Goal: Contribute content

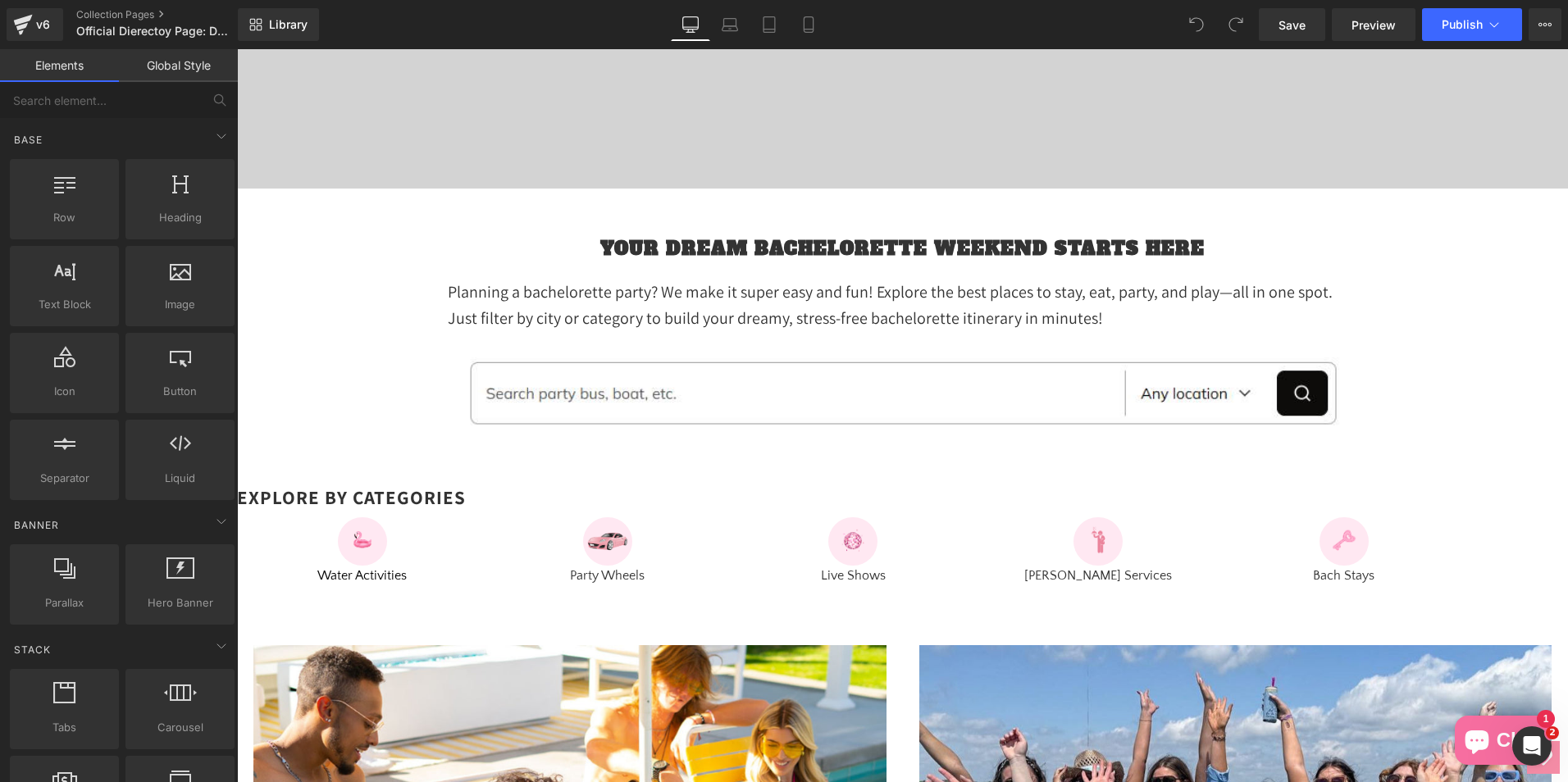
scroll to position [574, 0]
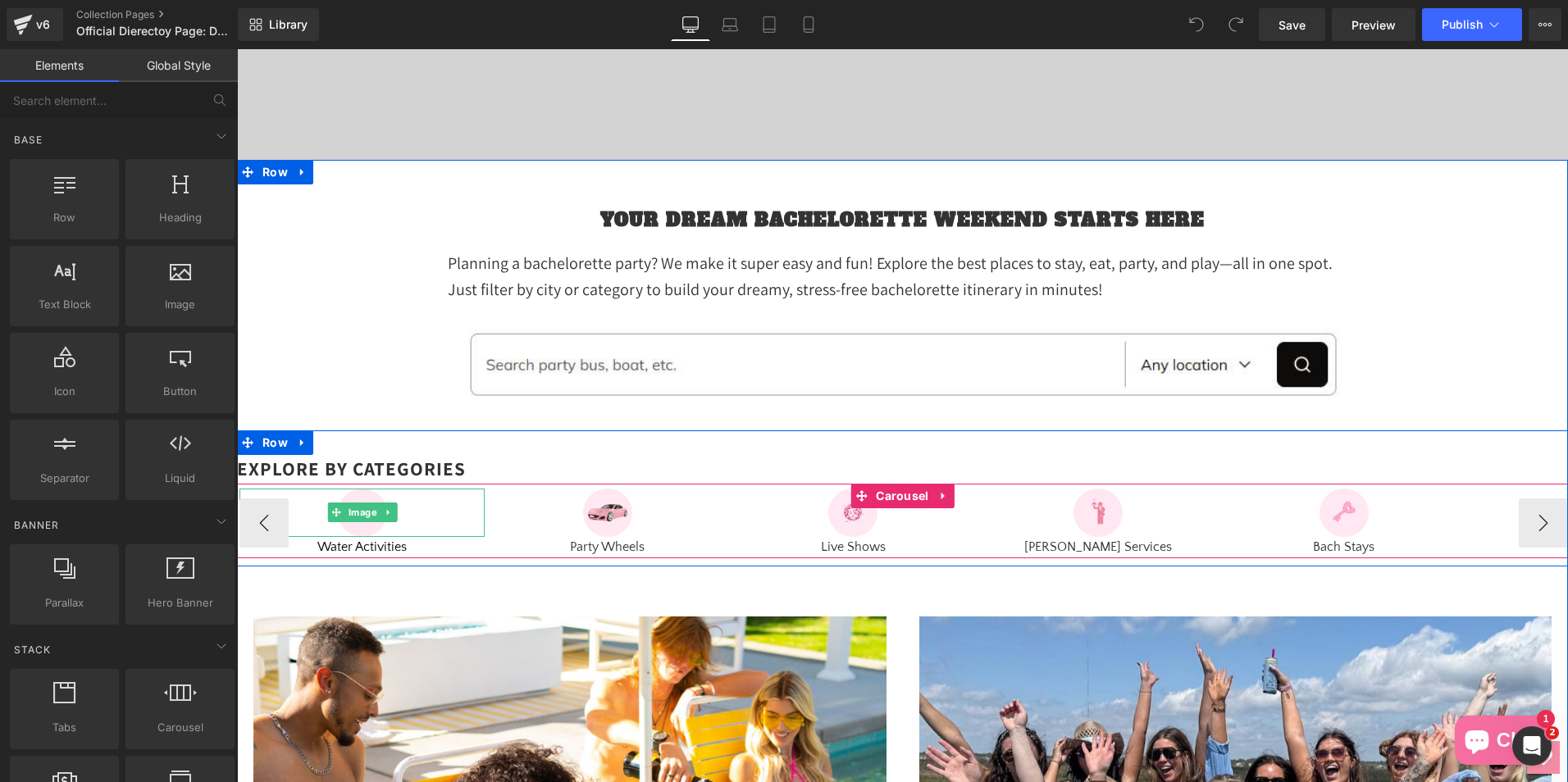
click at [268, 526] on div at bounding box center [362, 513] width 245 height 49
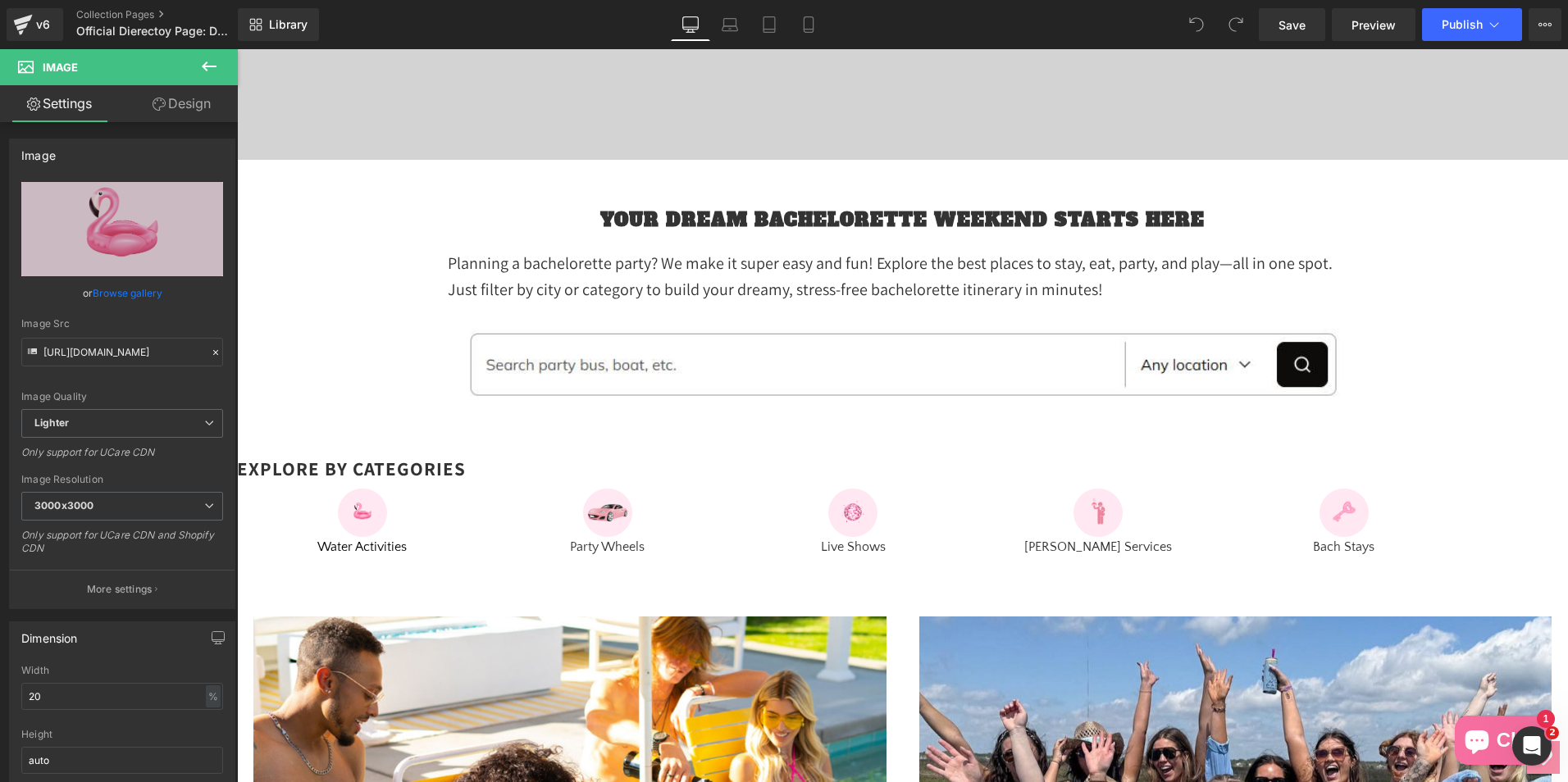
click at [1563, 21] on div "Save Preview Publish Scheduled View Live Page View with current Template Save T…" at bounding box center [1410, 25] width 316 height 33
click at [1557, 22] on button "View Live Page View with current Template Save Template to Library Schedule Pub…" at bounding box center [1545, 25] width 33 height 33
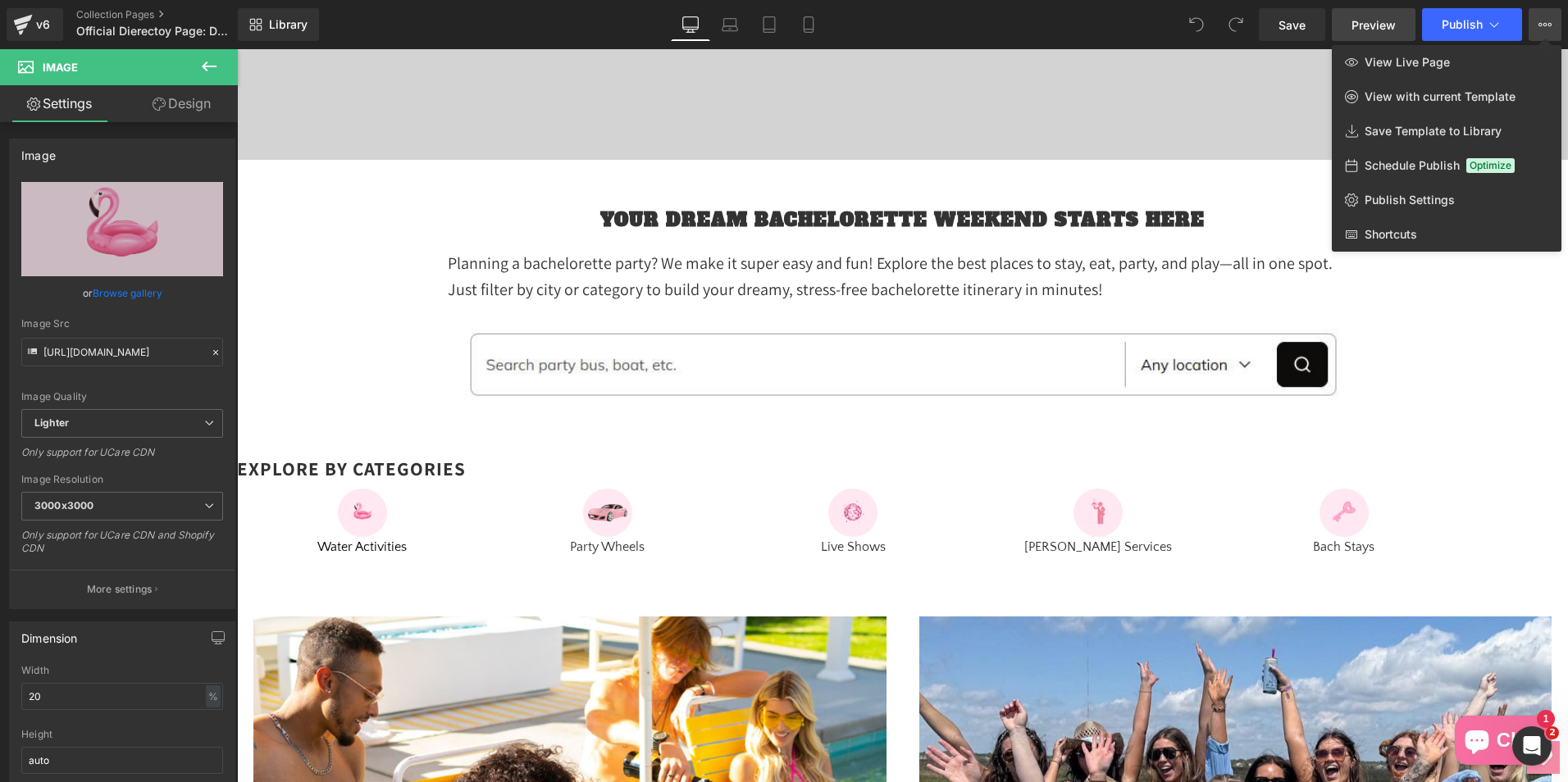
click at [1362, 27] on span "Preview" at bounding box center [1374, 25] width 45 height 17
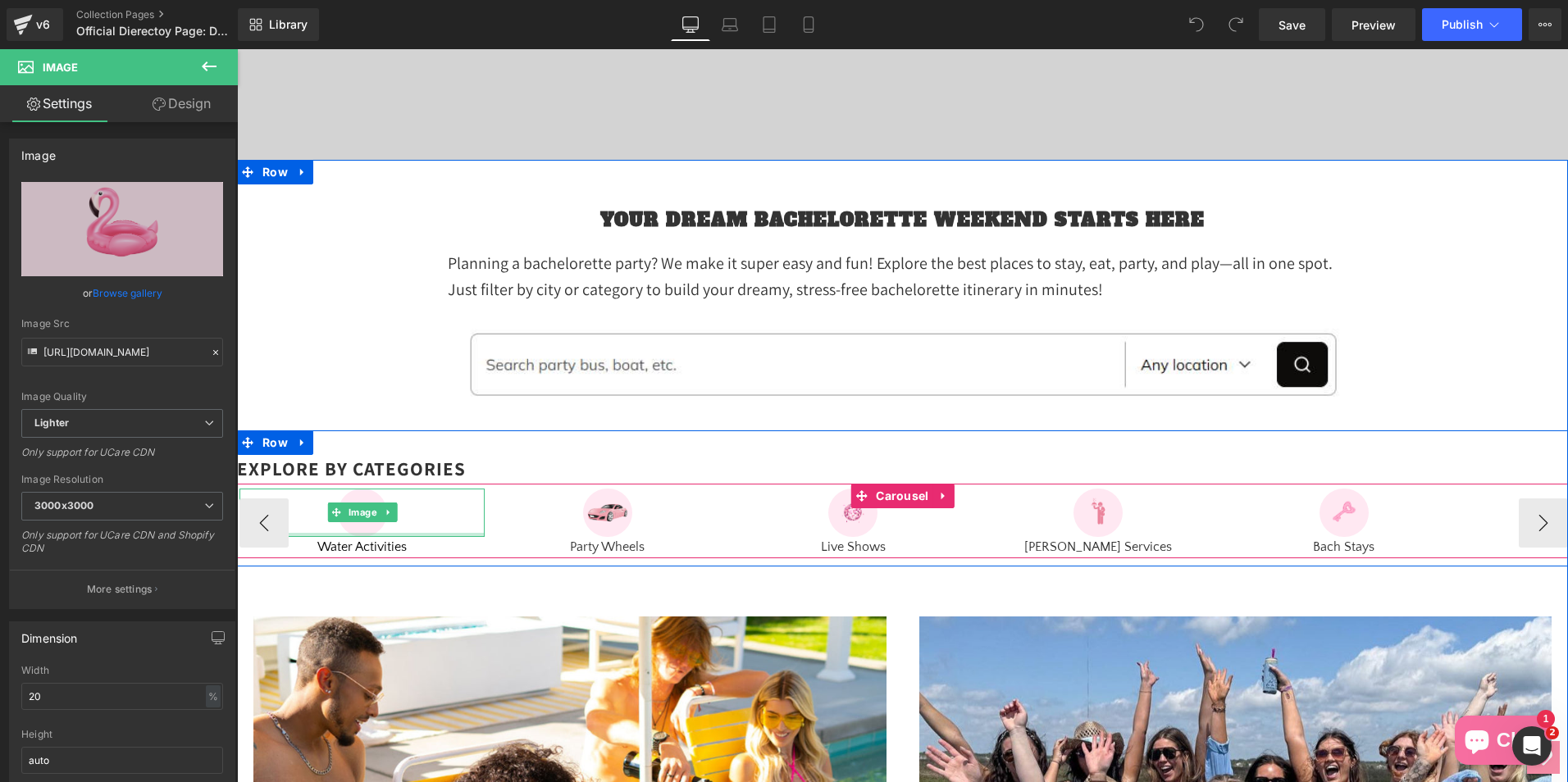
click at [353, 535] on div "Image" at bounding box center [362, 513] width 245 height 49
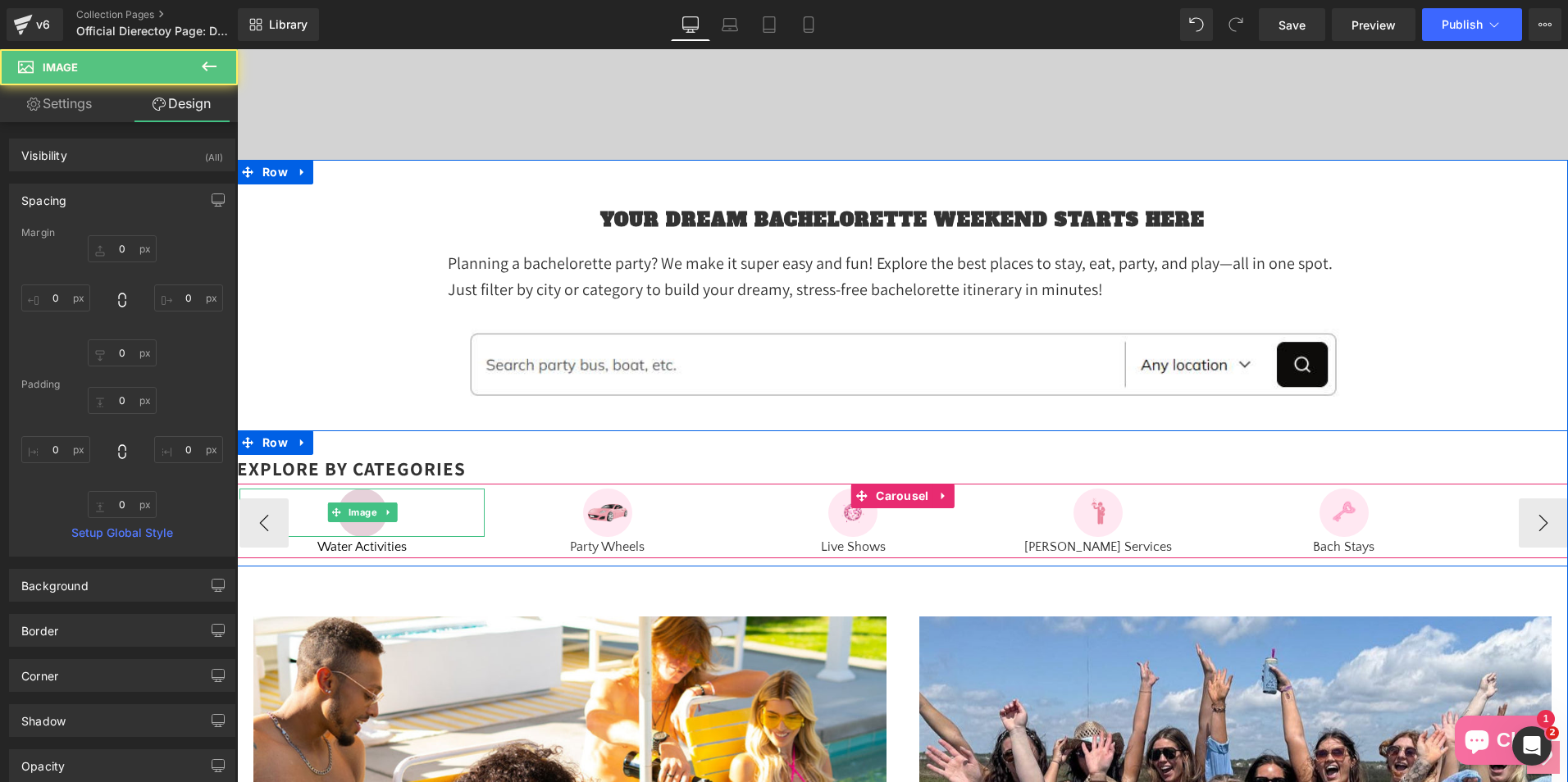
click at [353, 533] on img at bounding box center [362, 513] width 49 height 49
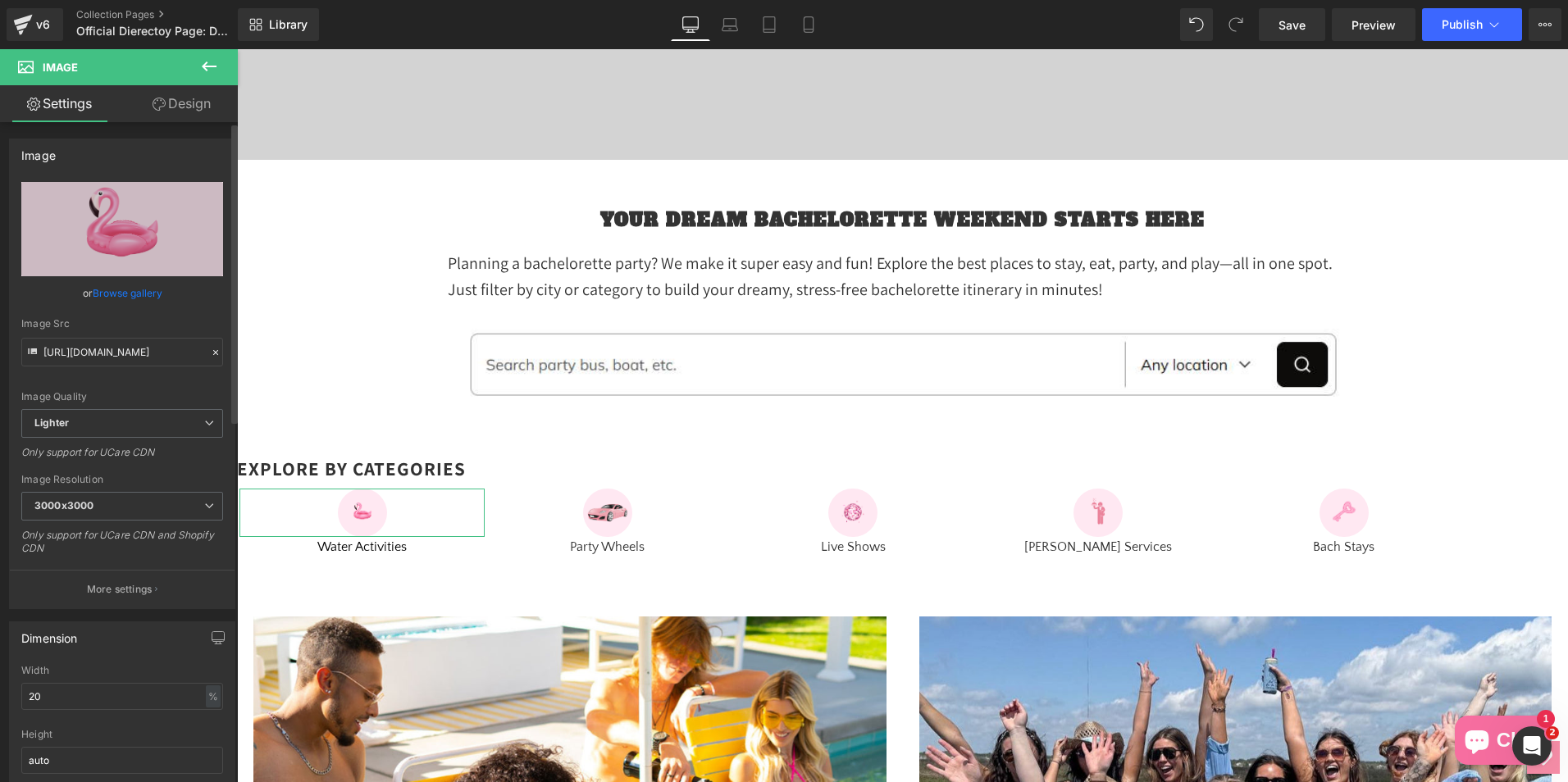
click at [133, 293] on link "Browse gallery" at bounding box center [127, 292] width 69 height 28
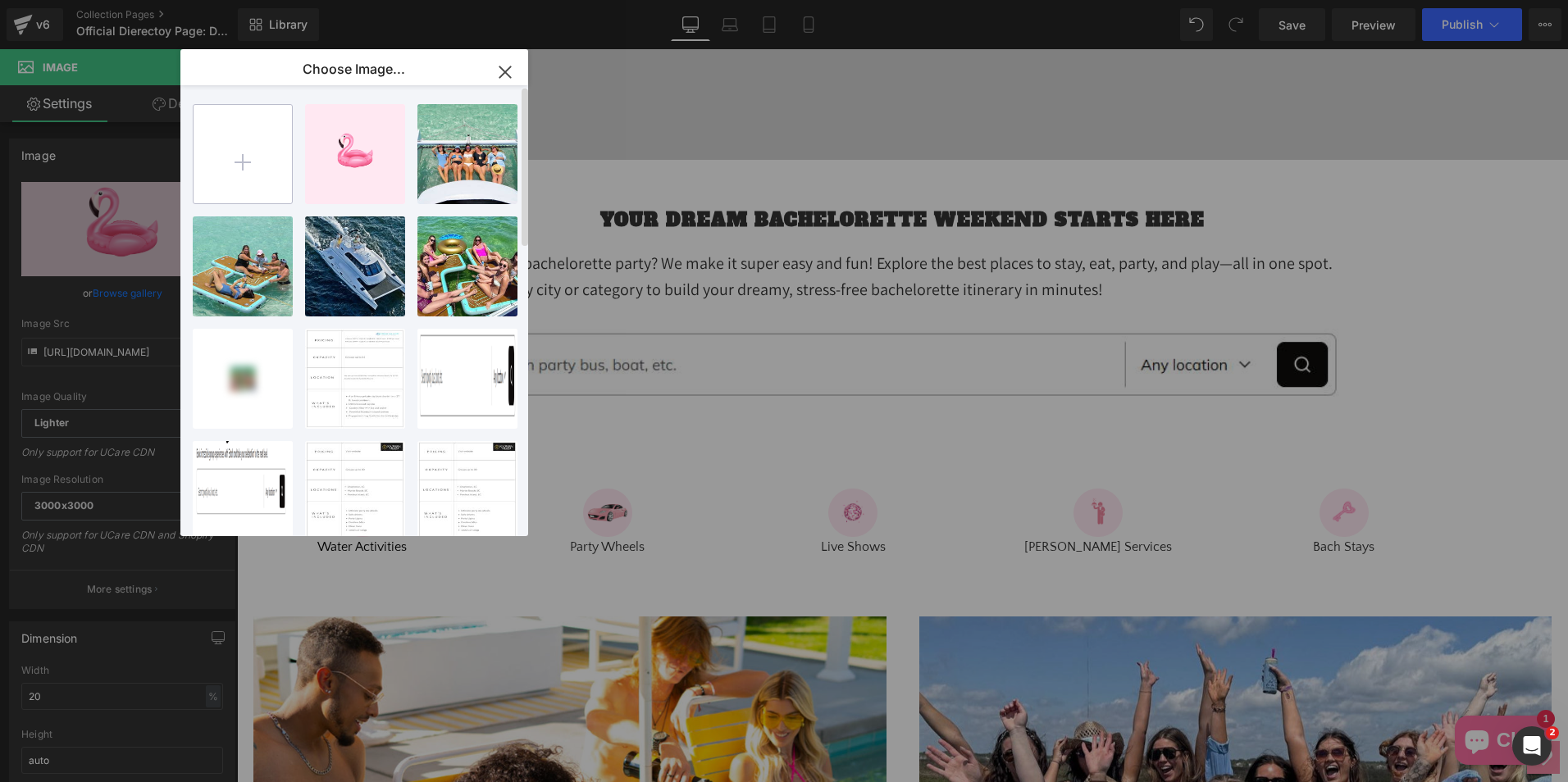
click at [256, 117] on input "file" at bounding box center [243, 153] width 99 height 99
type input "C:\fakepath\image4.svg"
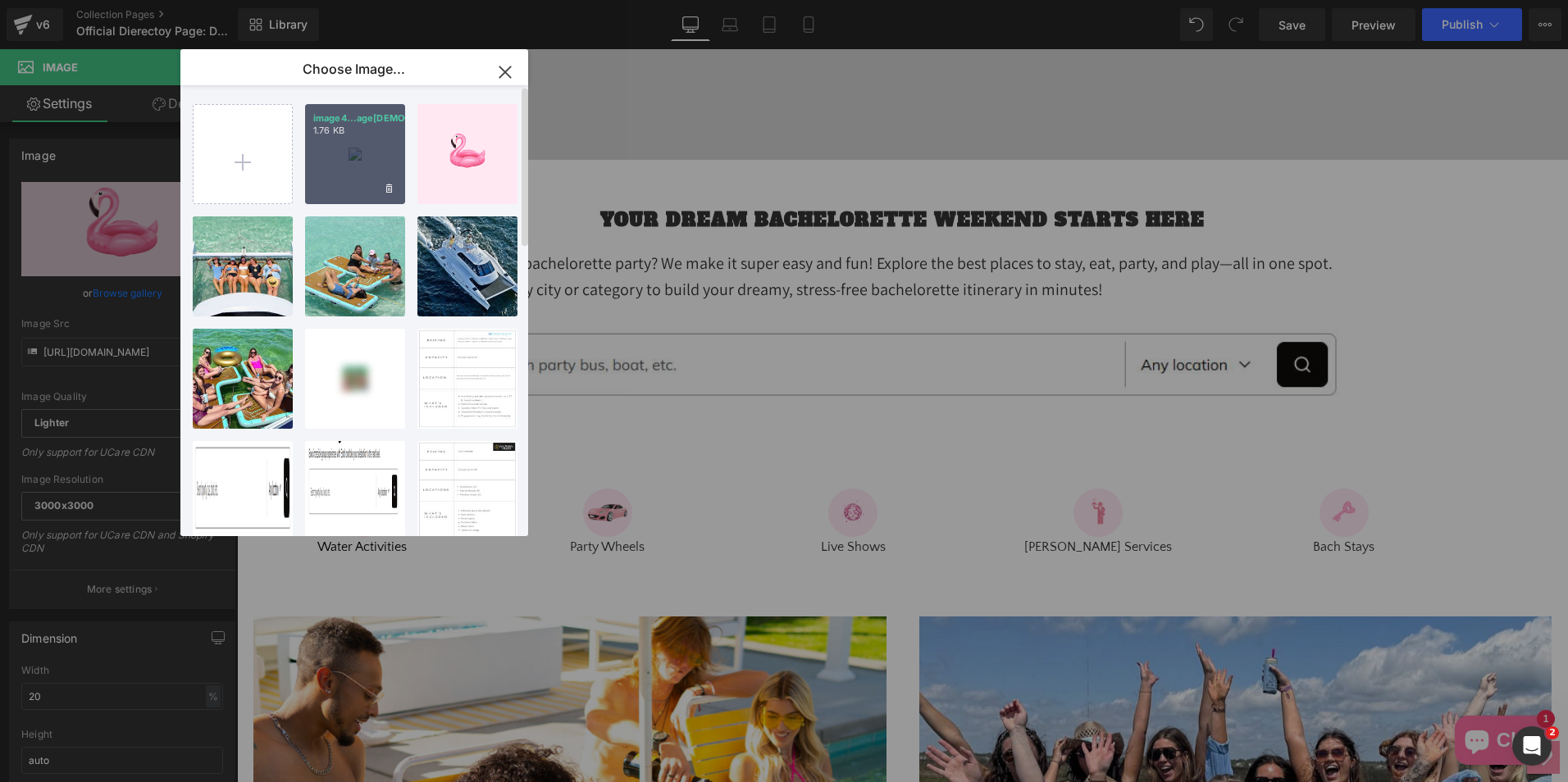
click at [353, 159] on div "image4...age[DEMOGRAPHIC_DATA].svg 1.76 KB" at bounding box center [355, 153] width 100 height 100
type input "[URL][DOMAIN_NAME]"
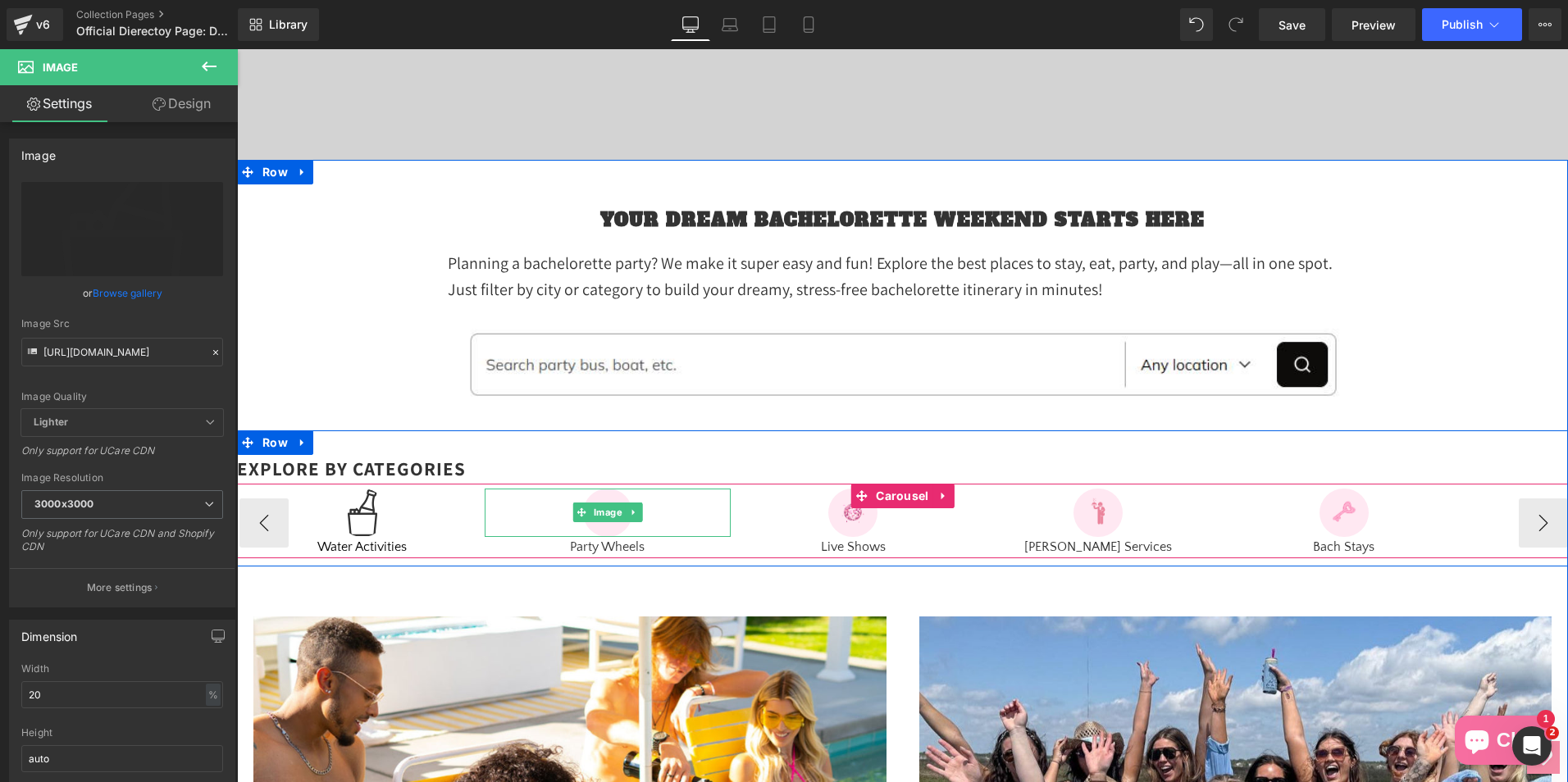
click at [570, 526] on div at bounding box center [607, 513] width 245 height 49
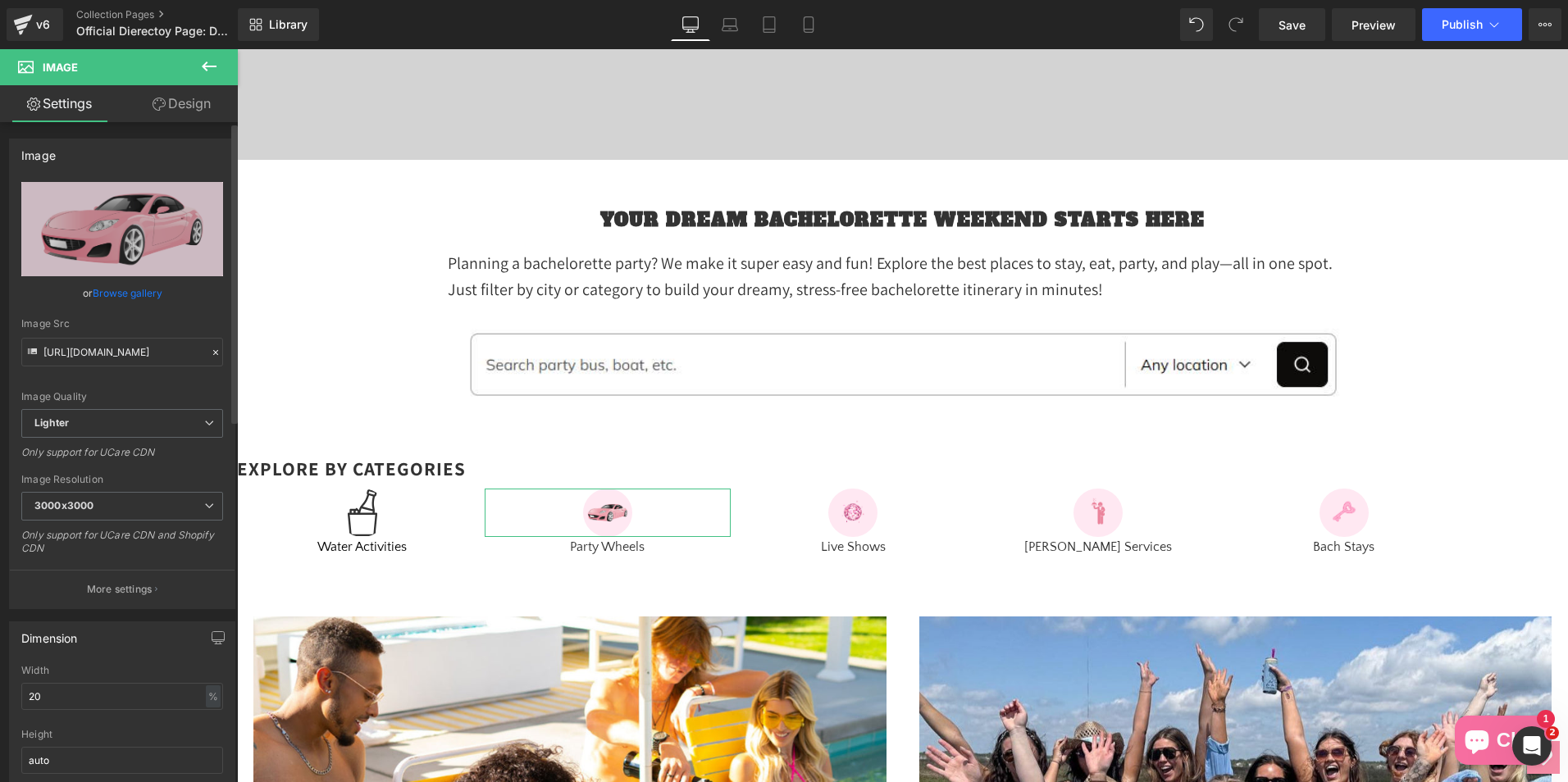
click at [97, 290] on link "Browse gallery" at bounding box center [127, 292] width 69 height 28
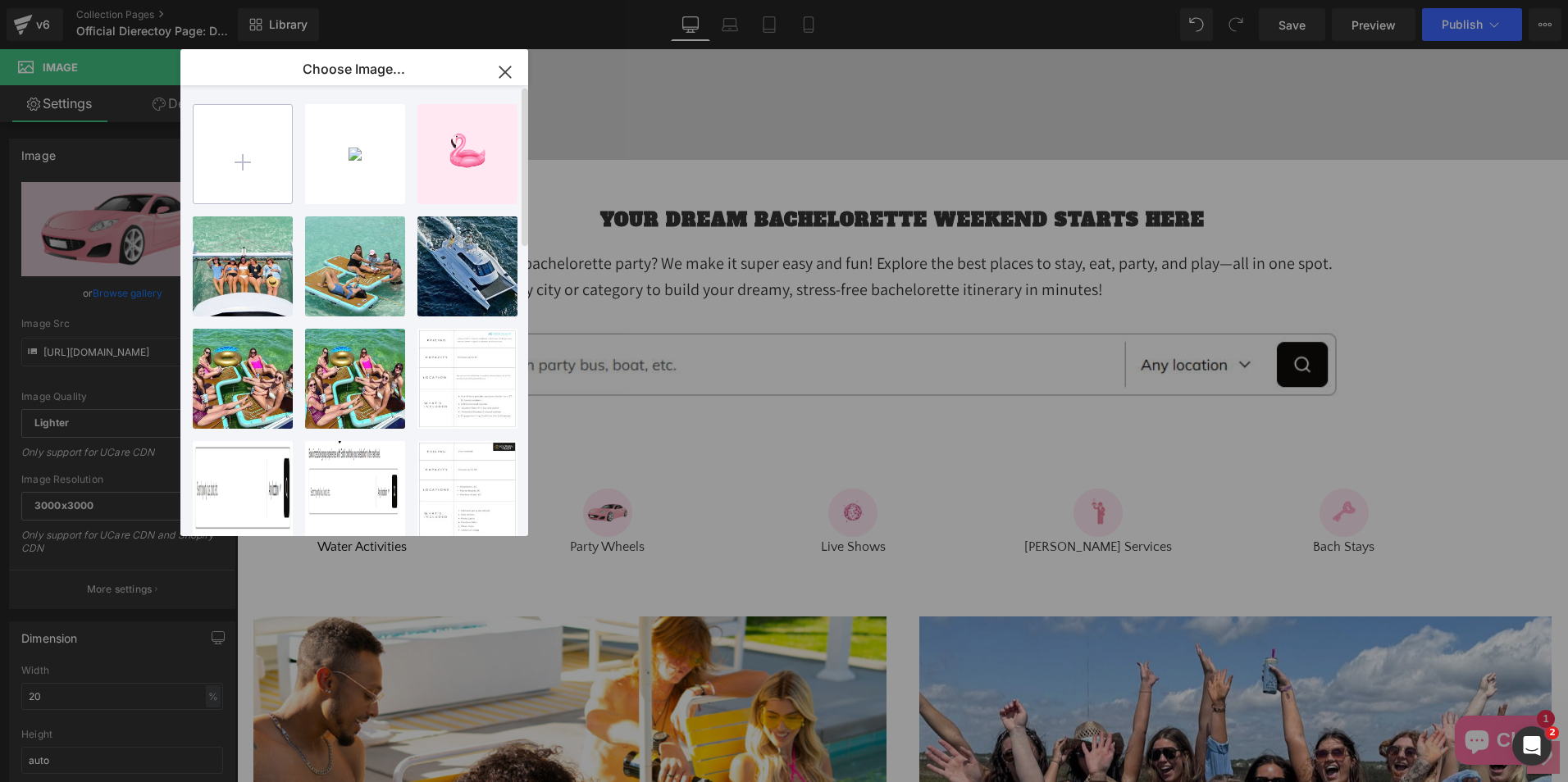
click at [258, 129] on input "file" at bounding box center [243, 153] width 99 height 99
type input "C:\fakepath\image2.svg"
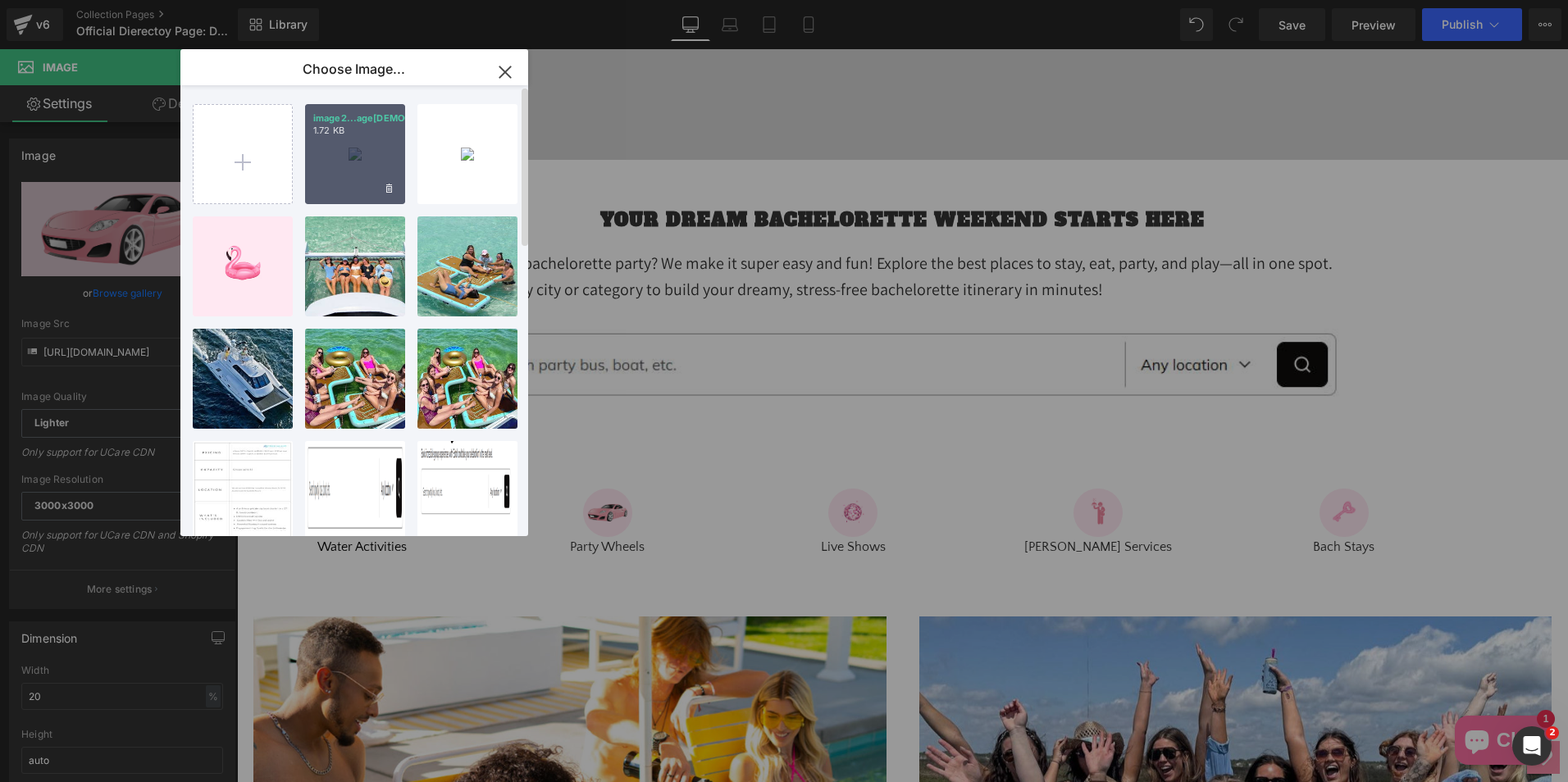
click at [354, 143] on div "image2...age[DEMOGRAPHIC_DATA].svg 1.72 KB" at bounding box center [355, 153] width 100 height 100
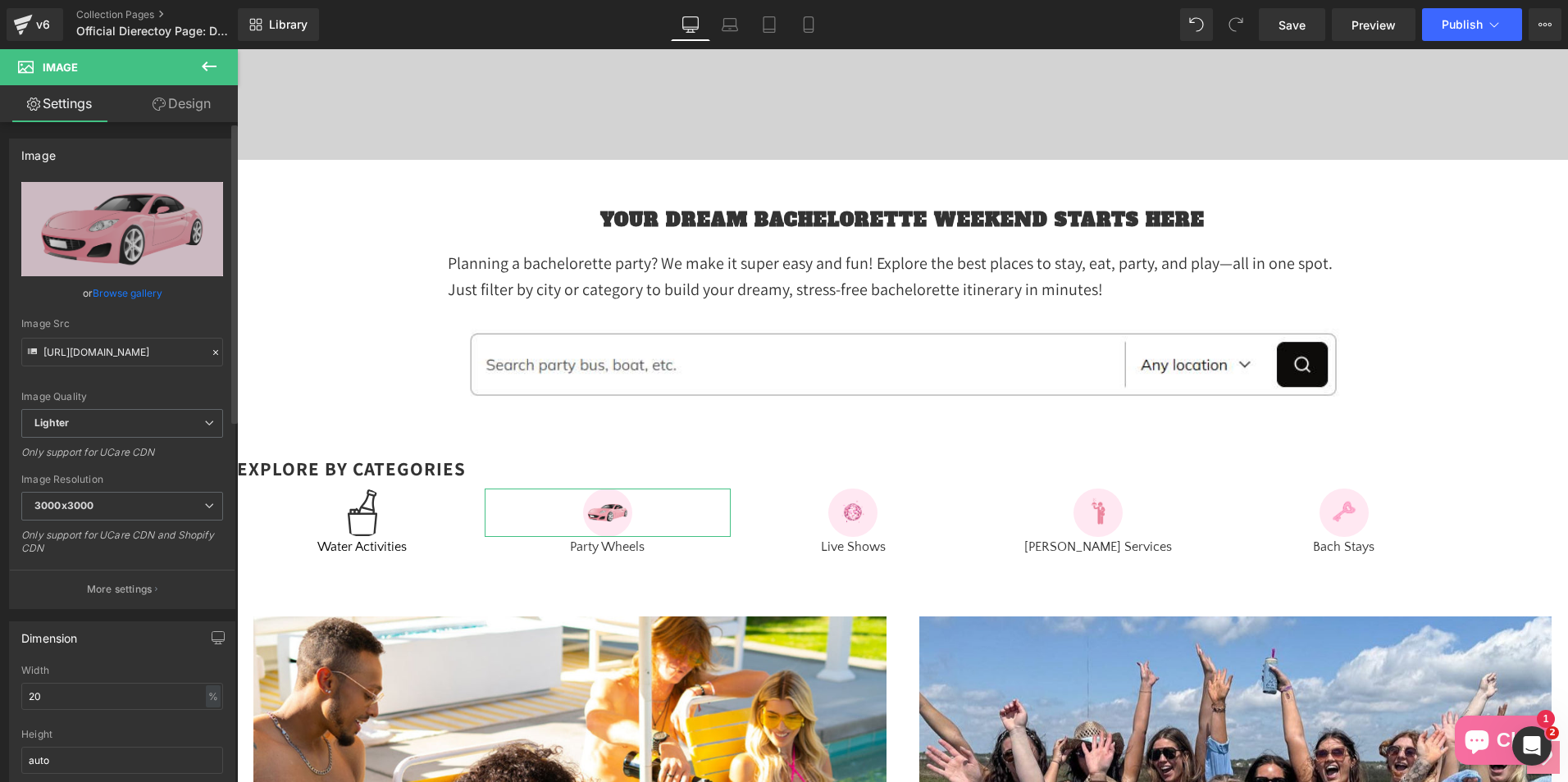
click at [125, 286] on link "Browse gallery" at bounding box center [127, 292] width 69 height 28
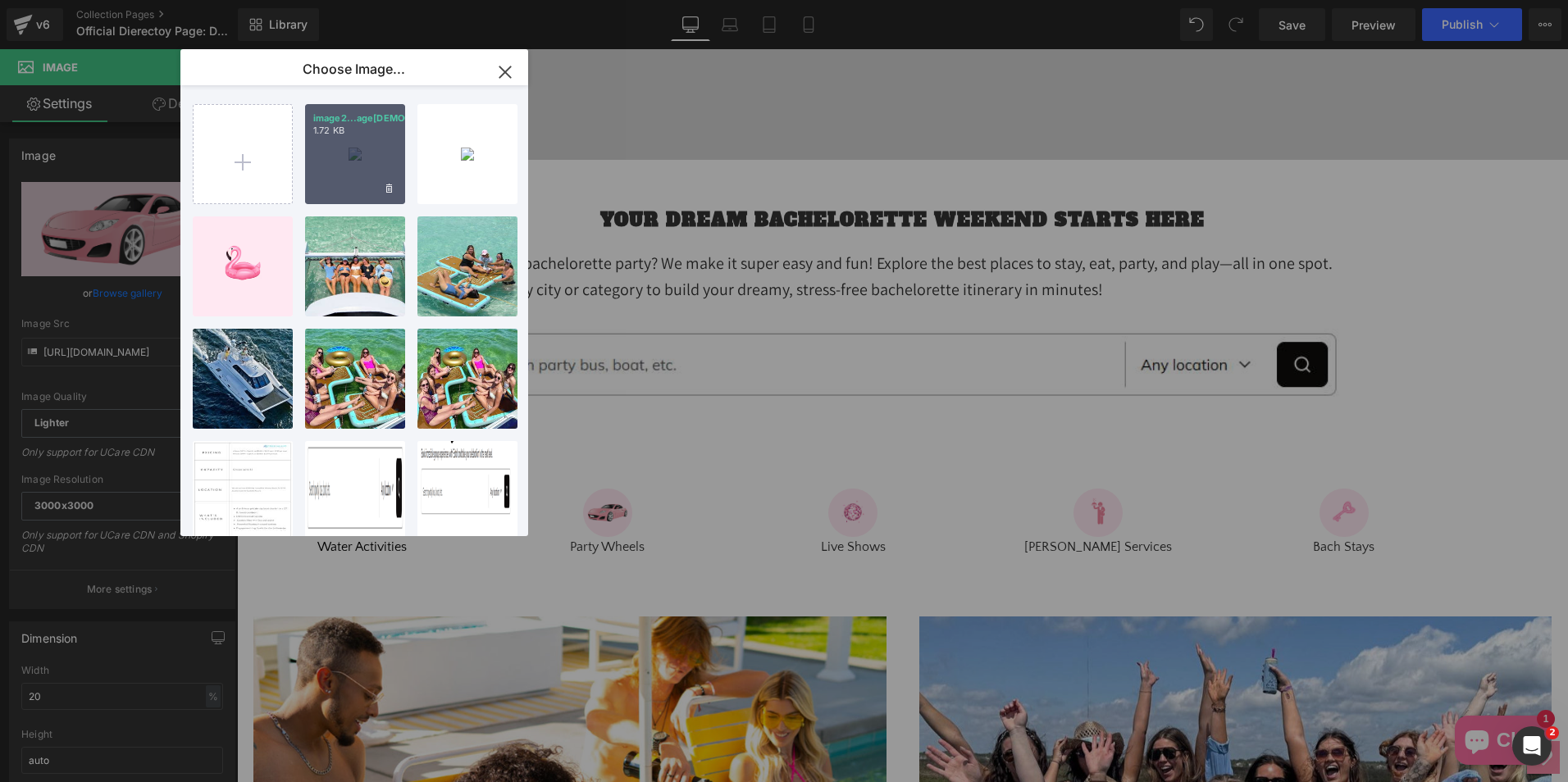
click at [367, 171] on div "image2...age[DEMOGRAPHIC_DATA].svg 1.72 KB" at bounding box center [355, 153] width 100 height 100
type input "[URL][DOMAIN_NAME]"
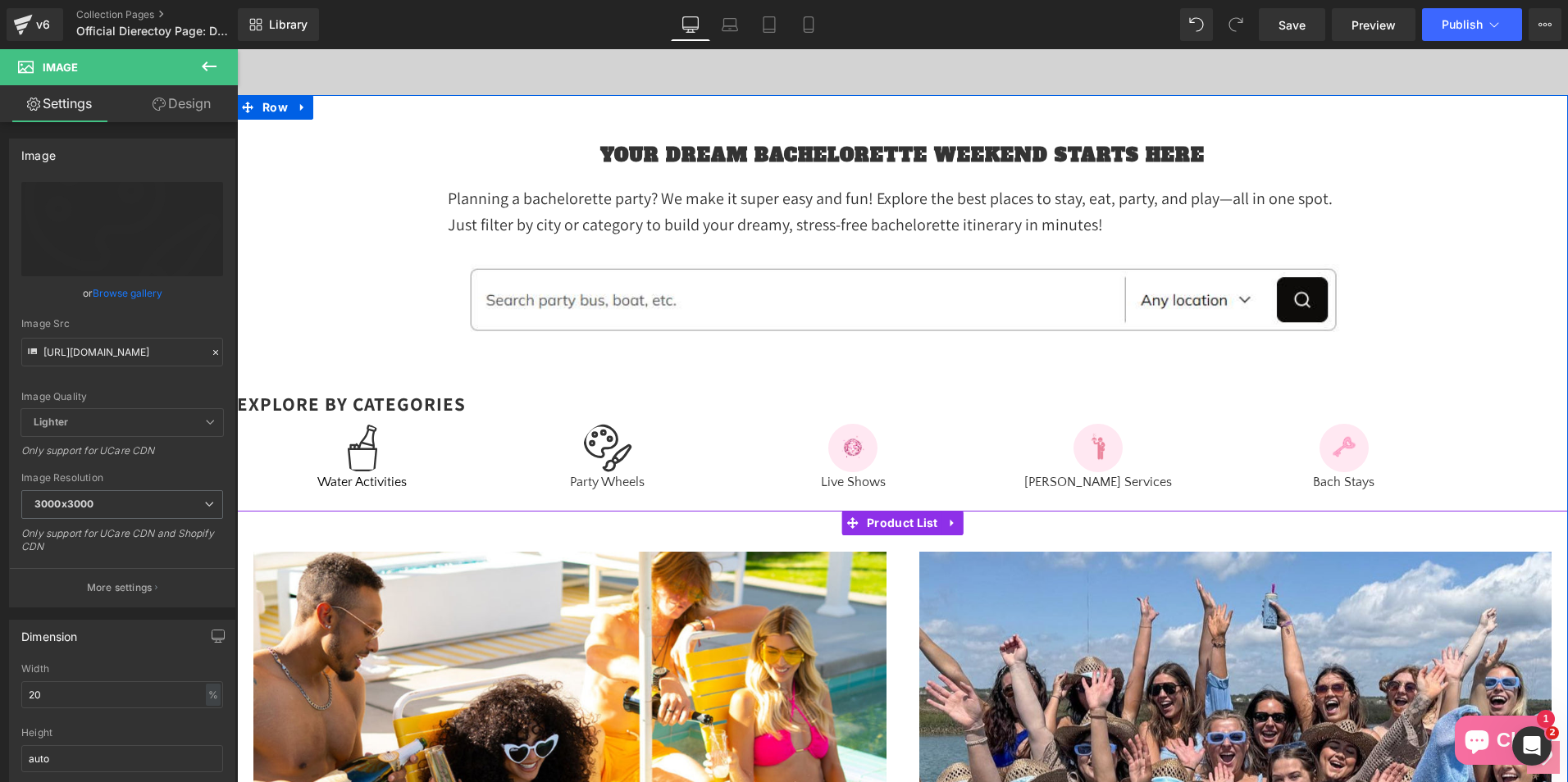
scroll to position [738, 0]
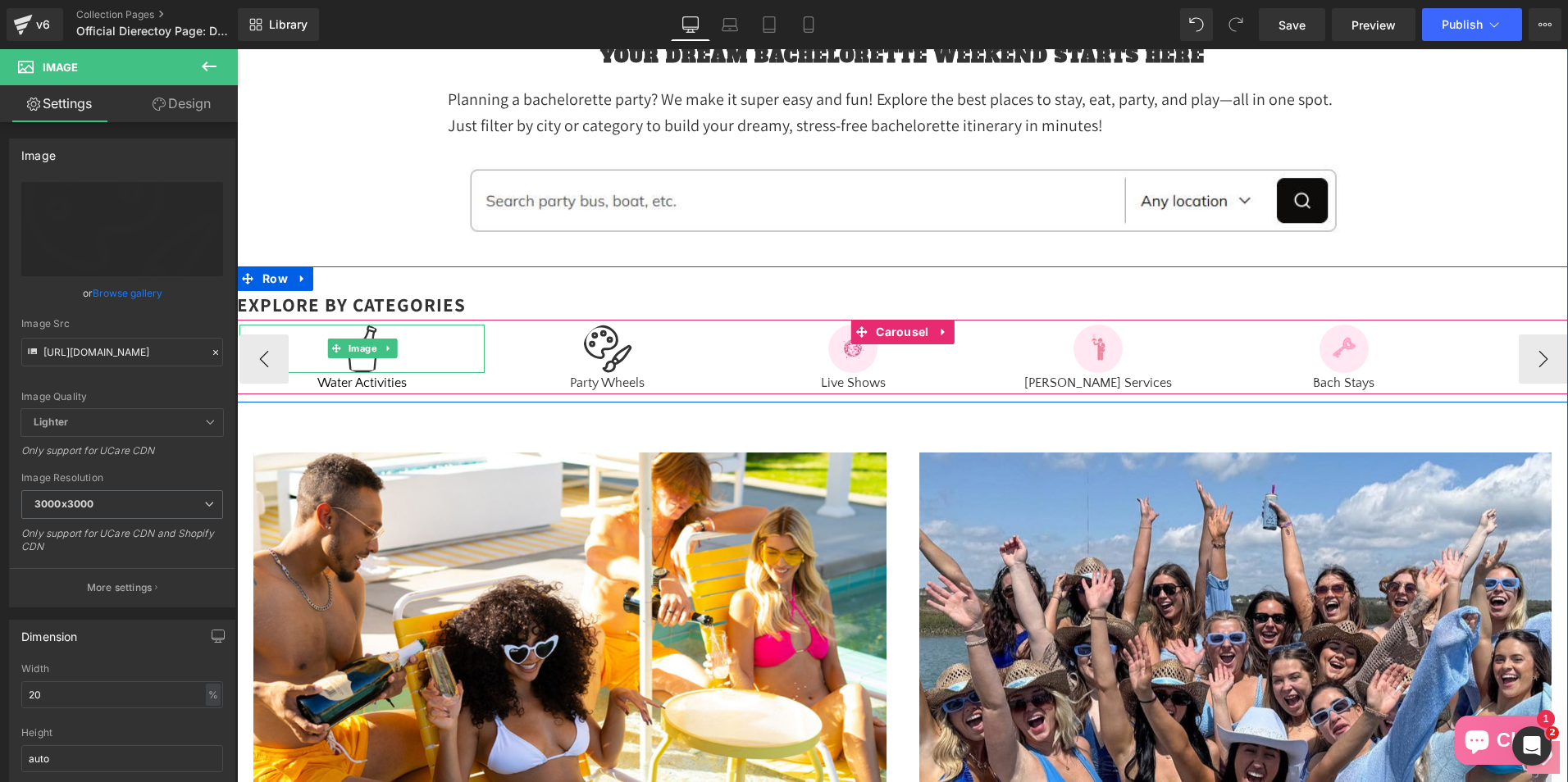
click at [312, 346] on div at bounding box center [362, 349] width 245 height 49
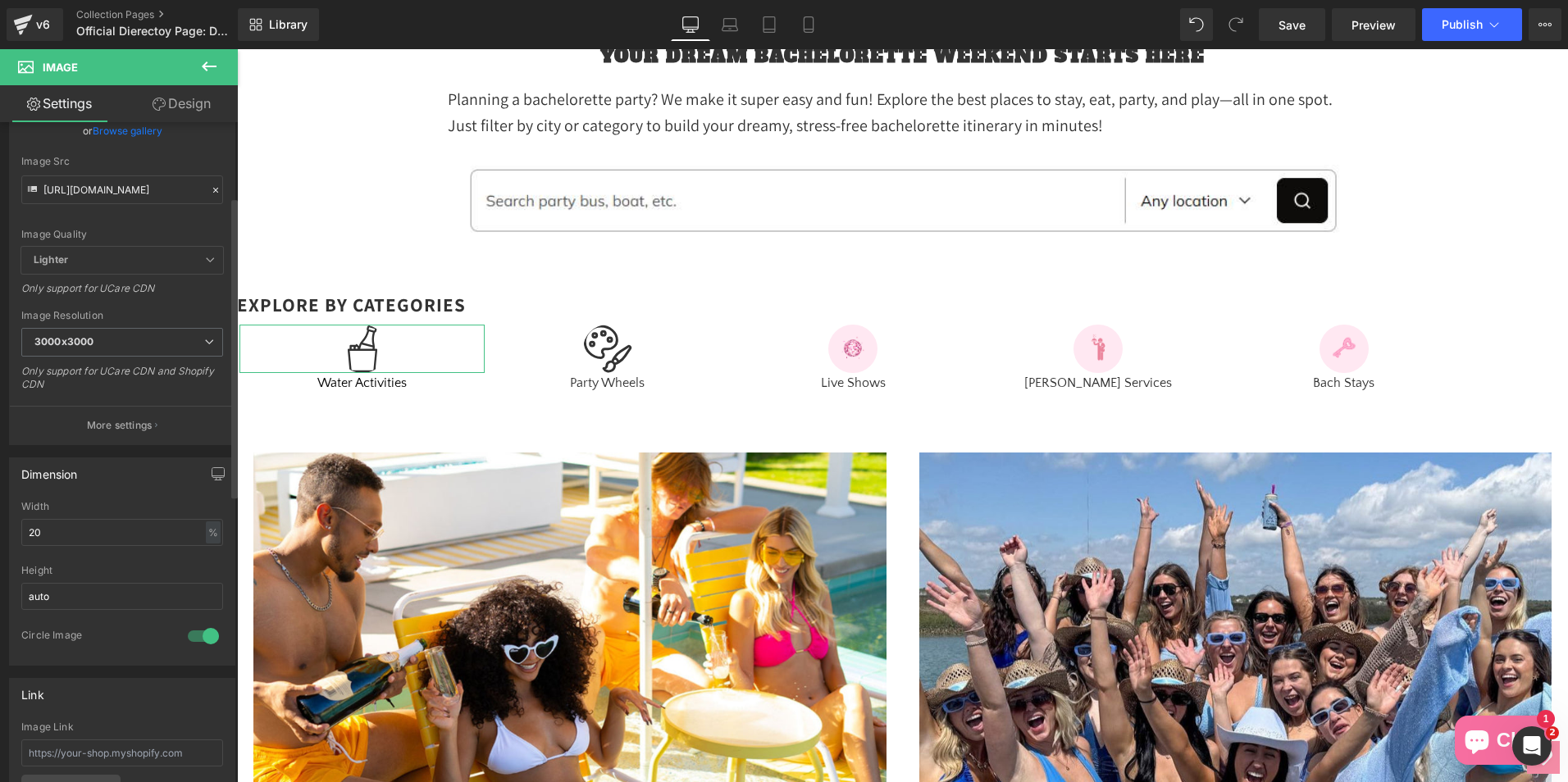
scroll to position [164, 0]
drag, startPoint x: 160, startPoint y: 530, endPoint x: 14, endPoint y: 528, distance: 146.0
click at [14, 528] on div "20% Width 20 % % px auto Height auto 1 Circle Image" at bounding box center [122, 580] width 225 height 164
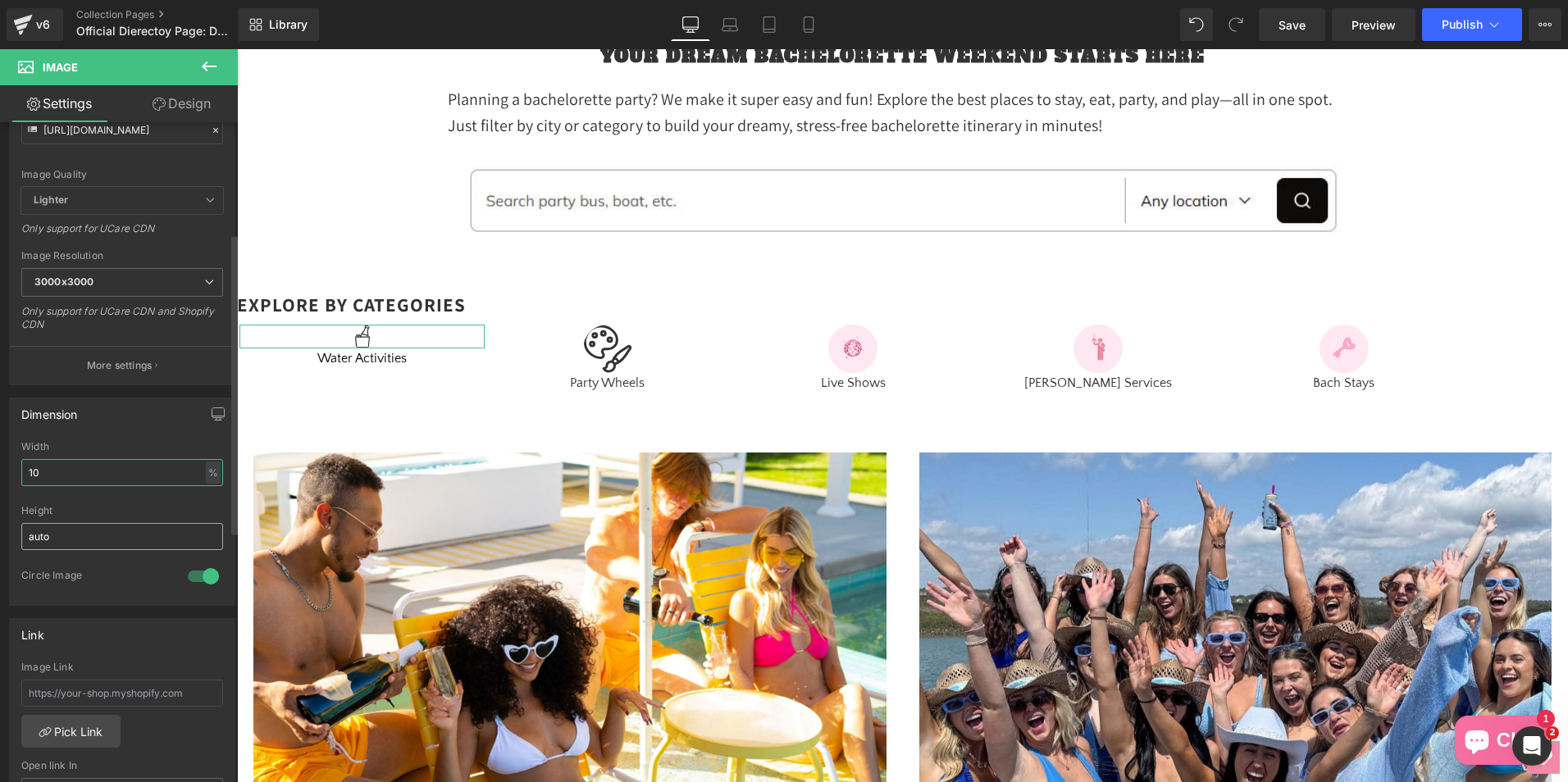
scroll to position [246, 0]
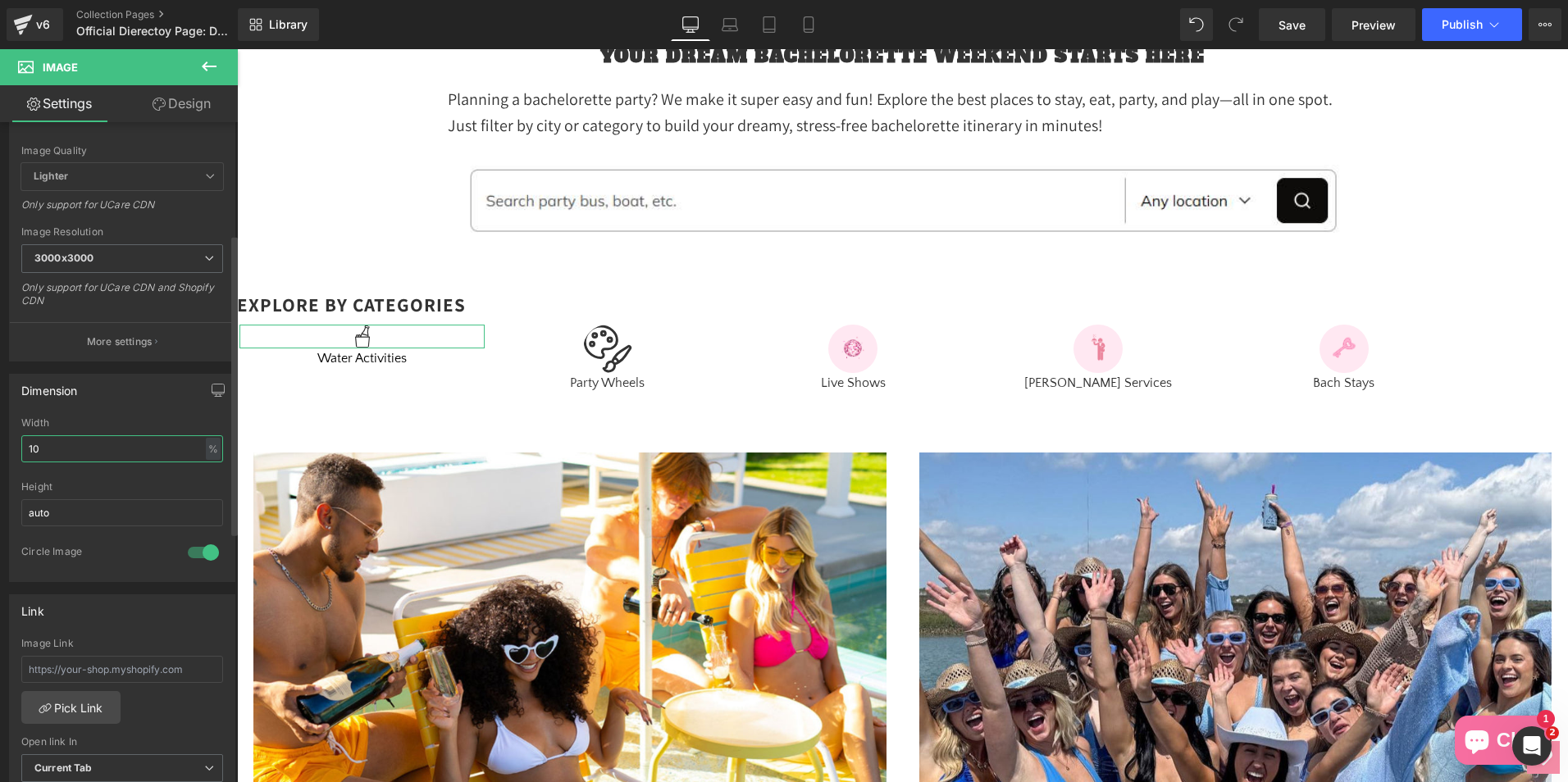
type input "10"
click at [81, 410] on div "Dimension 10% Width 10 % % px auto Height auto 1 Circle Image" at bounding box center [123, 478] width 226 height 208
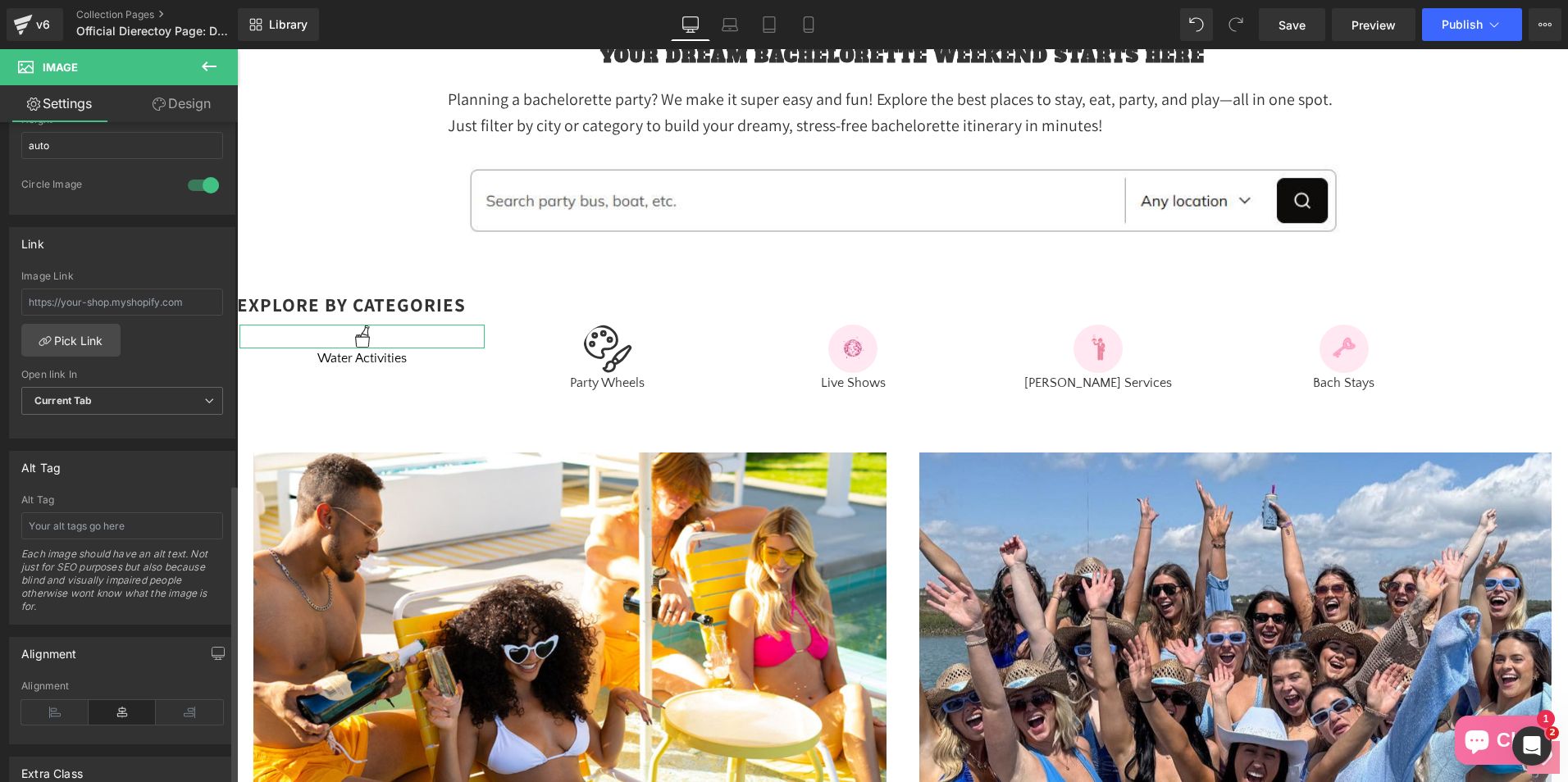
scroll to position [384, 0]
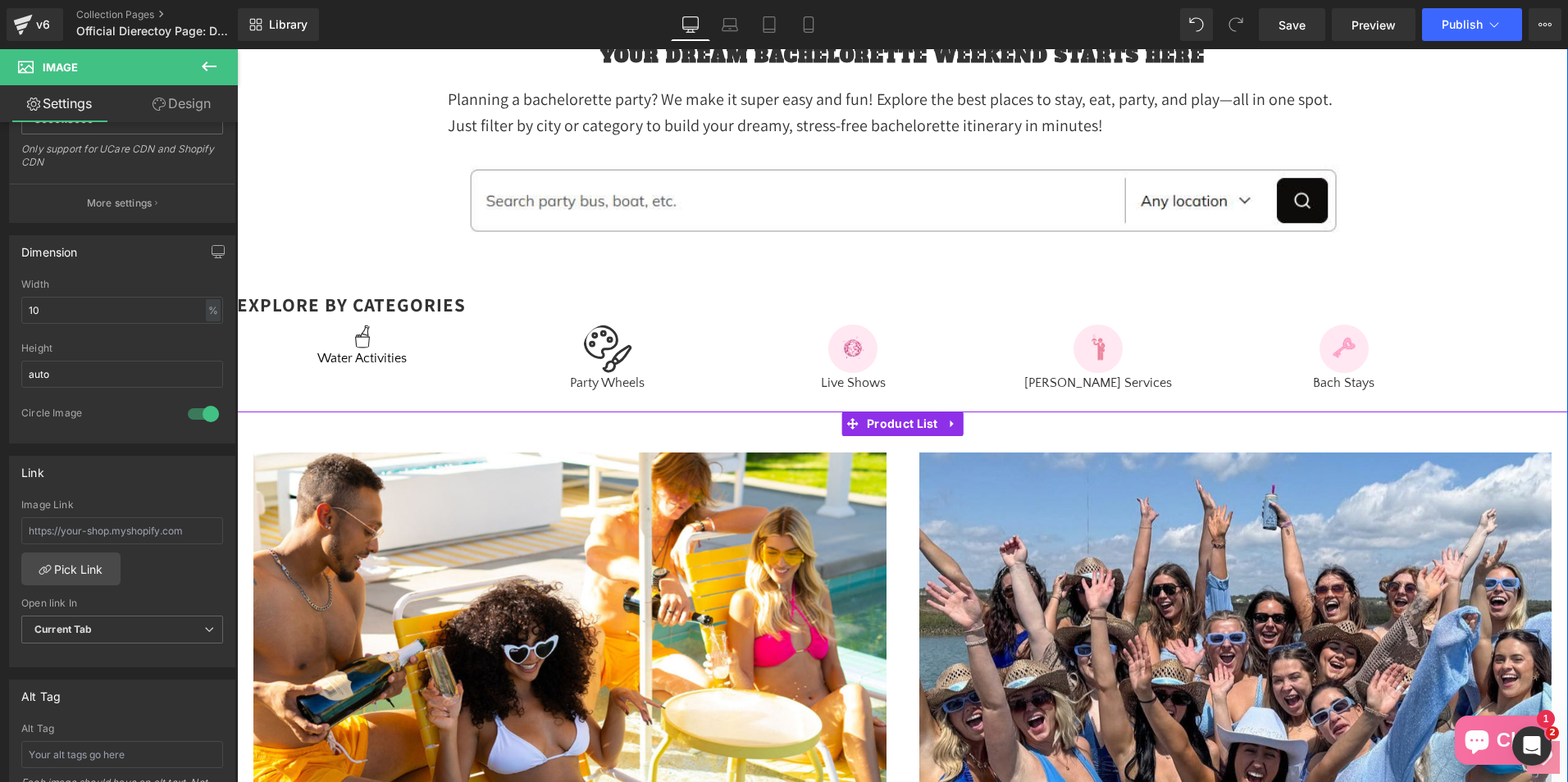
click at [244, 458] on div "Sale Off (P) Image 📍[GEOGRAPHIC_DATA], [GEOGRAPHIC_DATA] [GEOGRAPHIC_DATA], [GE…" at bounding box center [570, 701] width 666 height 530
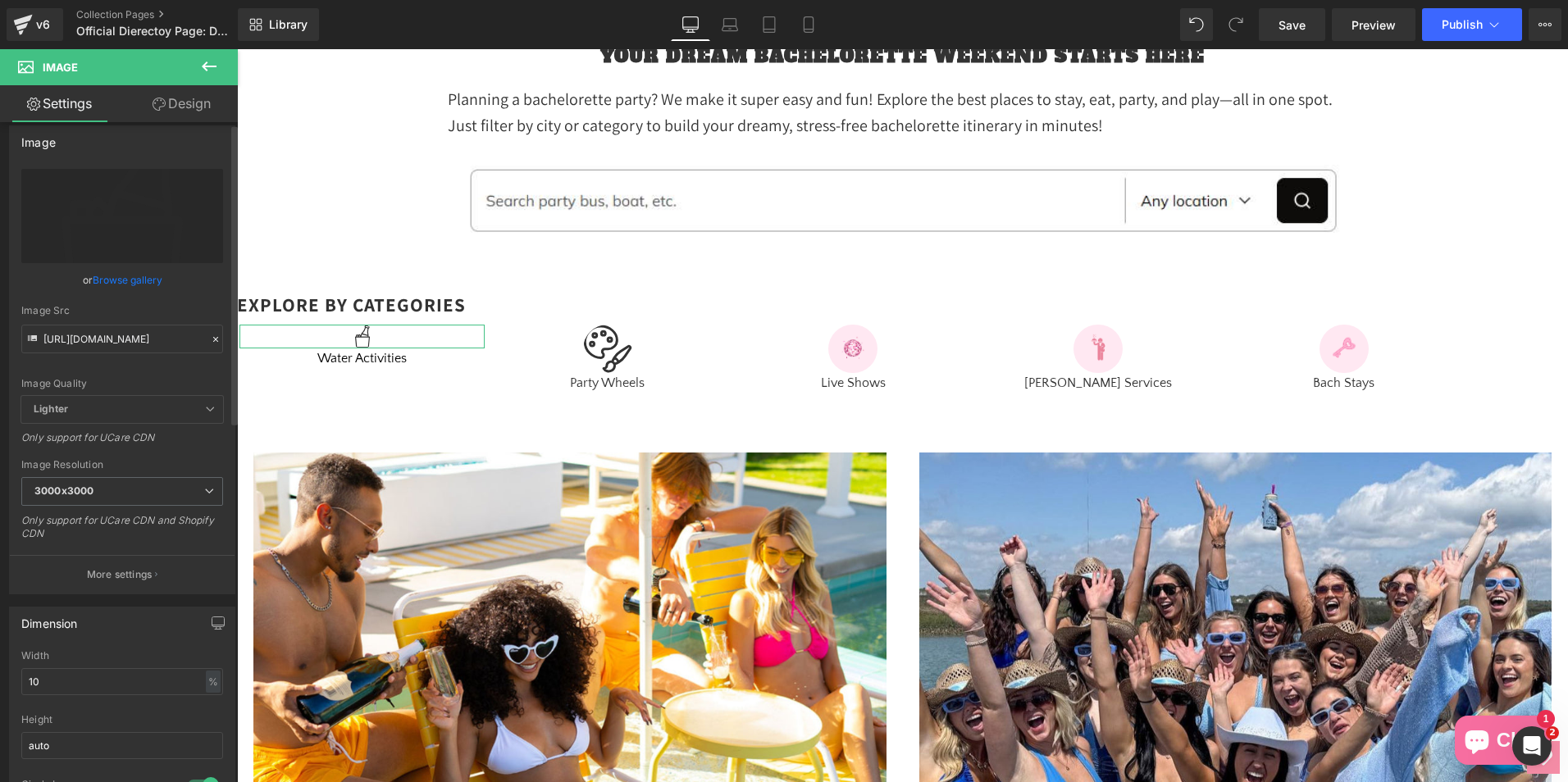
scroll to position [0, 0]
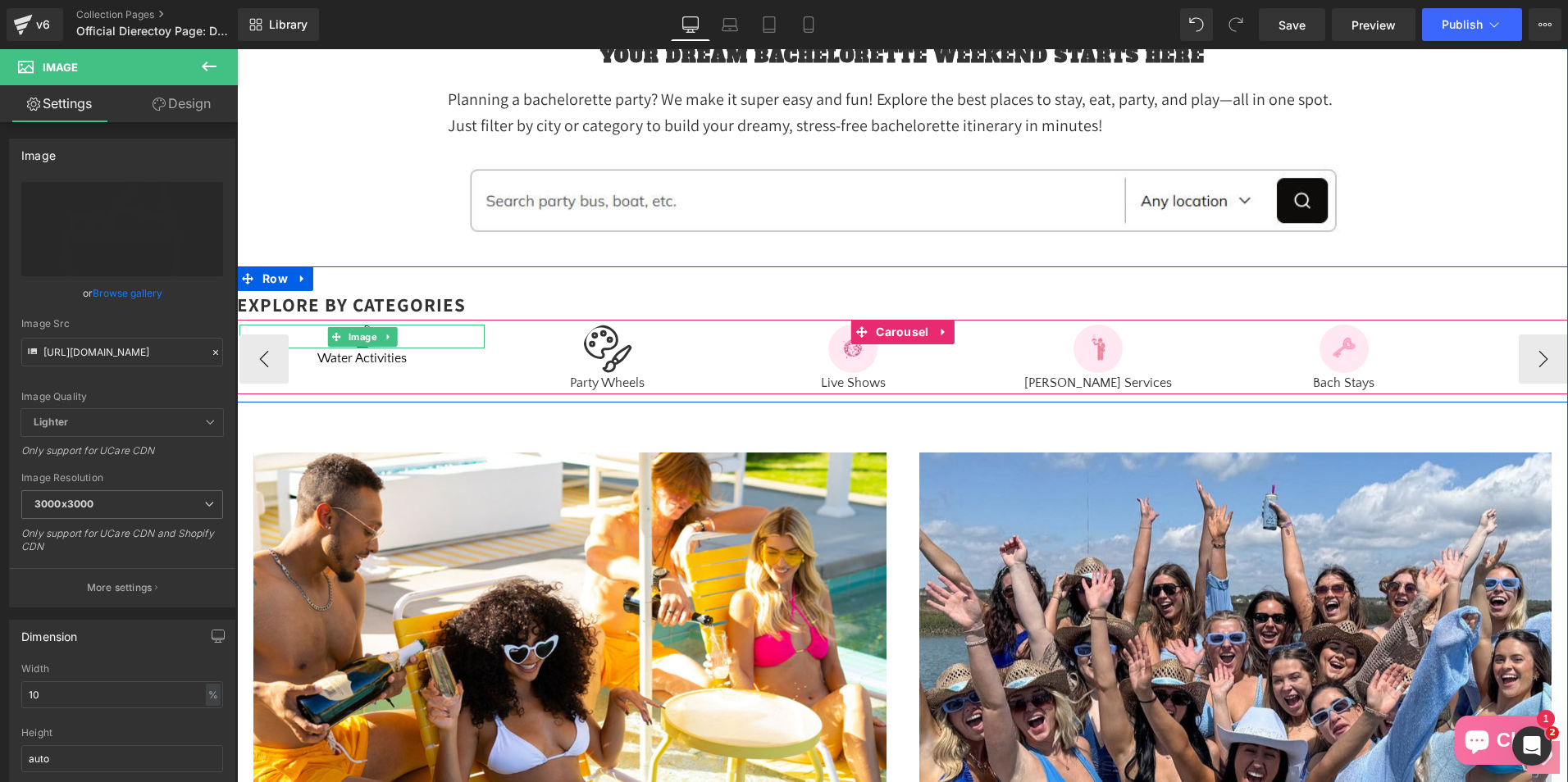
click at [418, 338] on div at bounding box center [362, 337] width 245 height 25
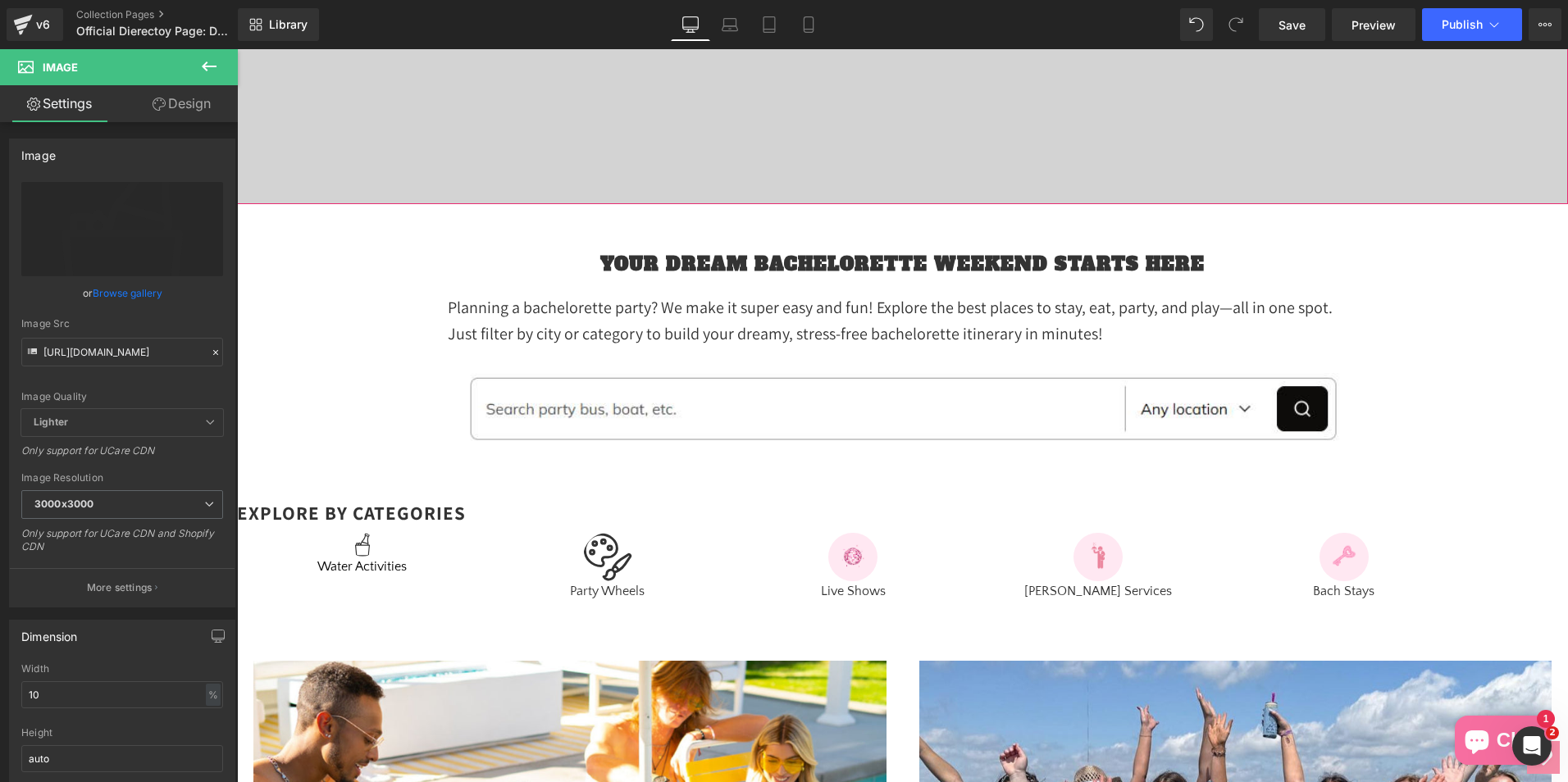
scroll to position [574, 0]
